Goal: Task Accomplishment & Management: Use online tool/utility

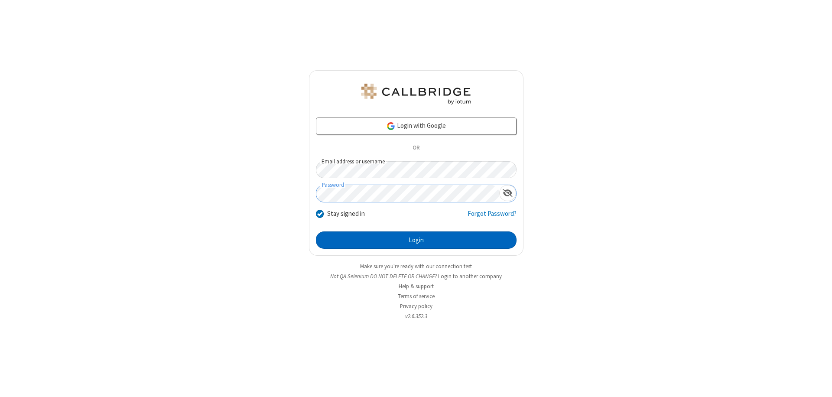
click at [416, 240] on button "Login" at bounding box center [416, 240] width 201 height 17
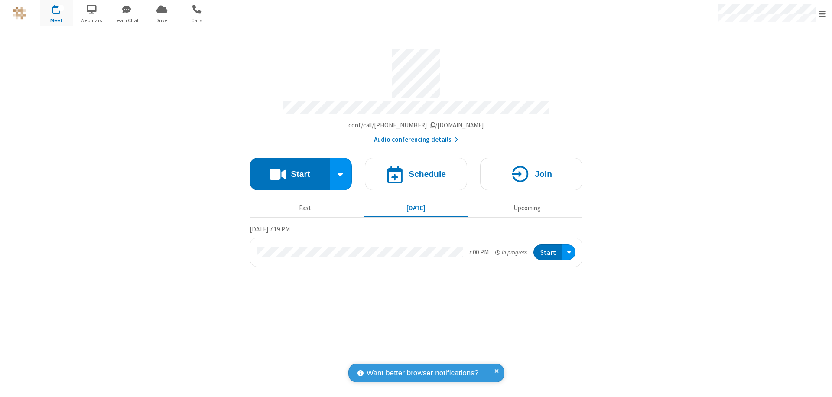
click at [290, 170] on button "Start" at bounding box center [290, 174] width 80 height 33
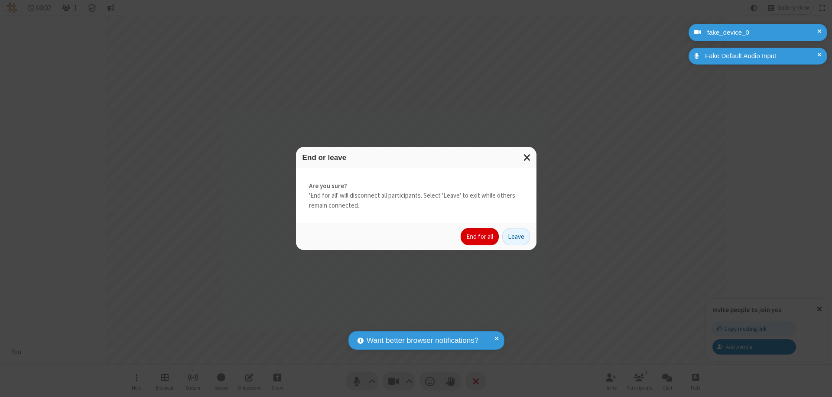
click at [480, 237] on button "End for all" at bounding box center [480, 236] width 38 height 17
